Goal: Transaction & Acquisition: Purchase product/service

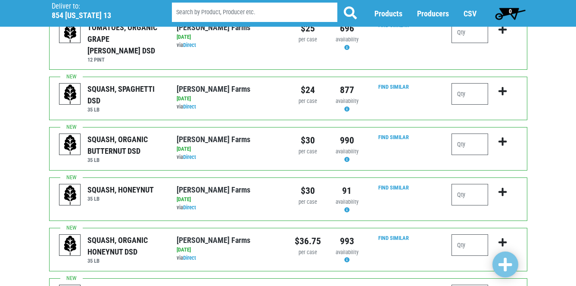
scroll to position [318, 0]
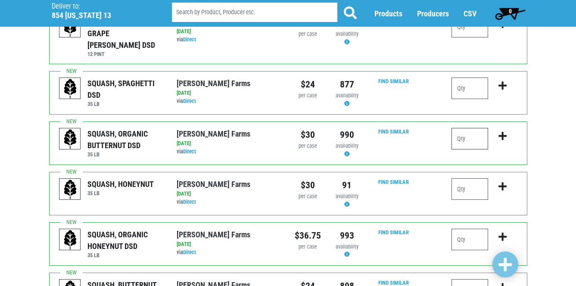
click at [463, 128] on input "number" at bounding box center [470, 139] width 37 height 22
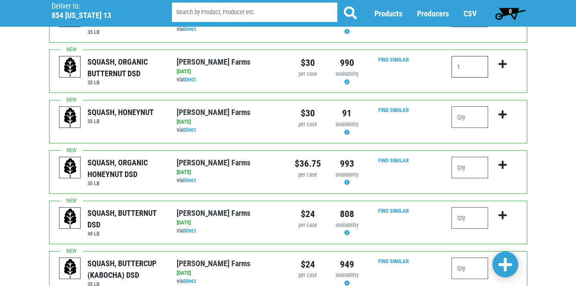
scroll to position [382, 0]
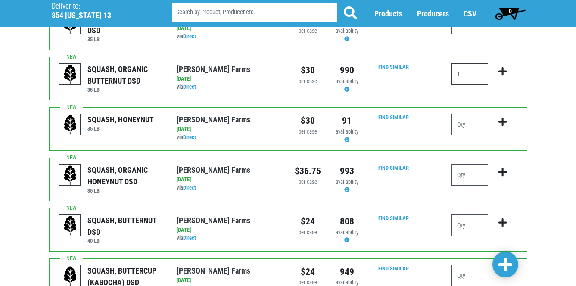
type input "1"
click at [463, 164] on input "number" at bounding box center [470, 175] width 37 height 22
type input "1"
click at [504, 264] on span at bounding box center [506, 265] width 14 height 16
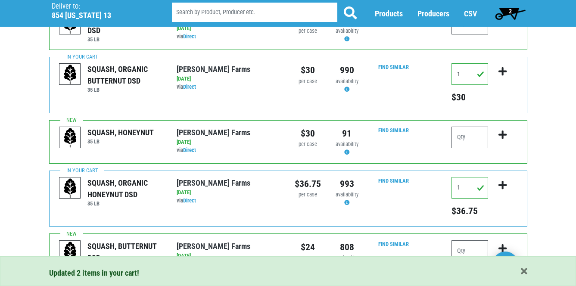
click at [513, 11] on span "2" at bounding box center [510, 13] width 38 height 17
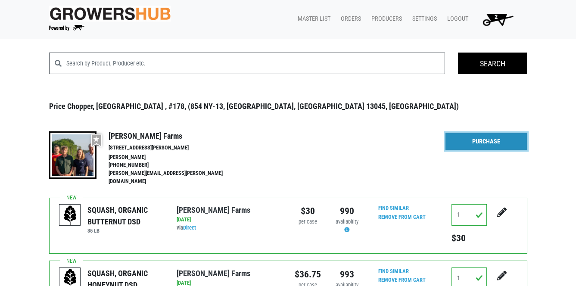
click at [493, 143] on link "Purchase" at bounding box center [487, 142] width 82 height 18
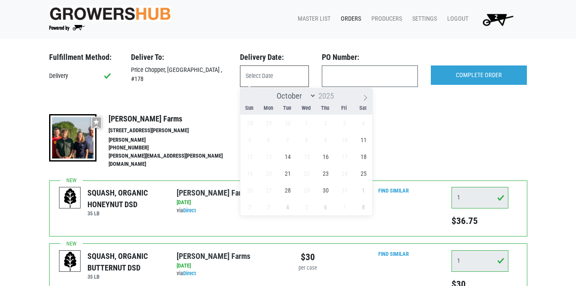
click at [286, 76] on input "text" at bounding box center [274, 76] width 69 height 22
click at [363, 139] on span "11" at bounding box center [363, 139] width 17 height 17
type input "[DATE]"
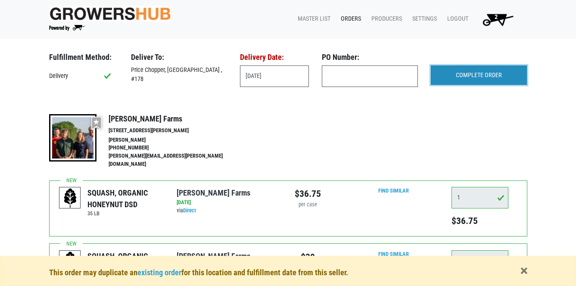
click at [451, 77] on input "COMPLETE ORDER" at bounding box center [479, 75] width 96 height 20
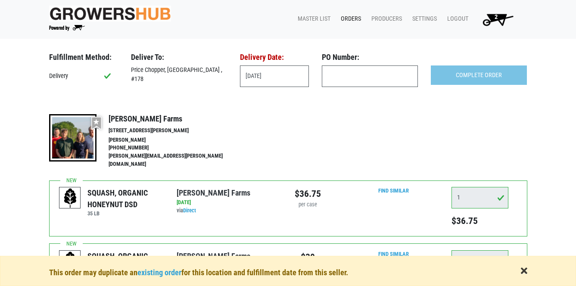
click at [527, 271] on span "button" at bounding box center [524, 271] width 6 height 9
